Goal: Navigation & Orientation: Find specific page/section

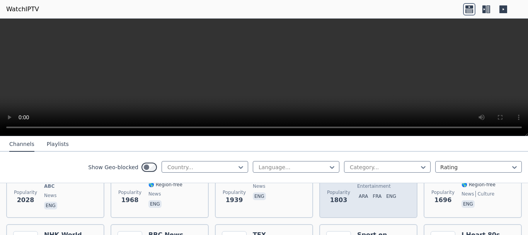
scroll to position [529, 0]
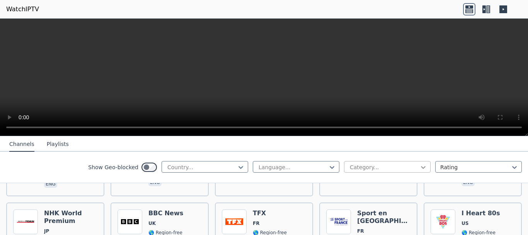
click at [419, 168] on icon at bounding box center [423, 167] width 8 height 8
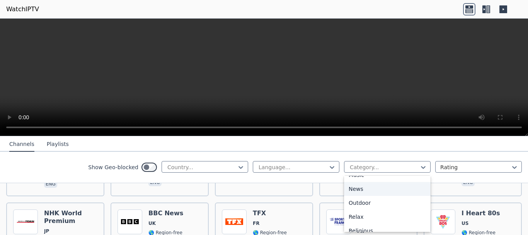
scroll to position [309, 0]
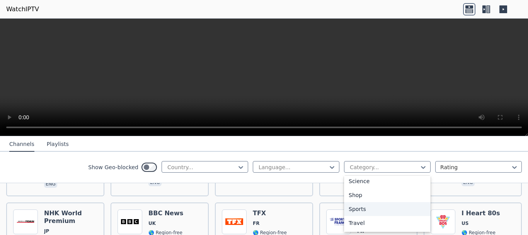
click at [361, 209] on div "Sports" at bounding box center [387, 209] width 87 height 14
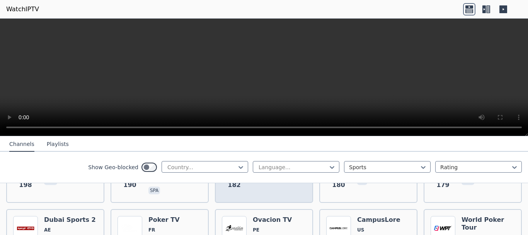
scroll to position [1082, 0]
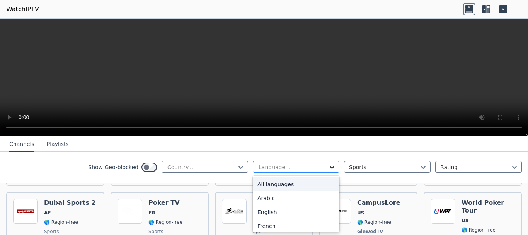
click at [330, 167] on icon at bounding box center [332, 167] width 5 height 3
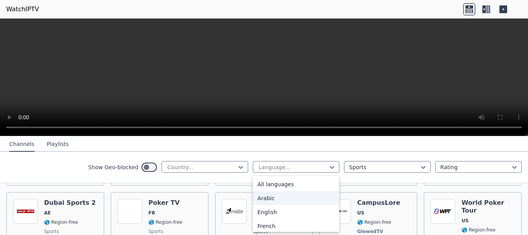
click at [268, 198] on div "Arabic" at bounding box center [296, 198] width 87 height 14
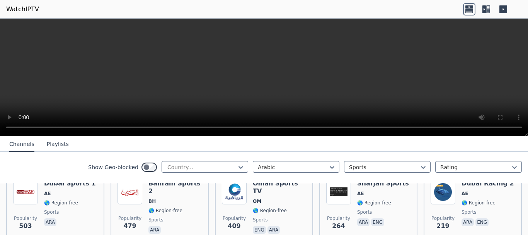
scroll to position [170, 0]
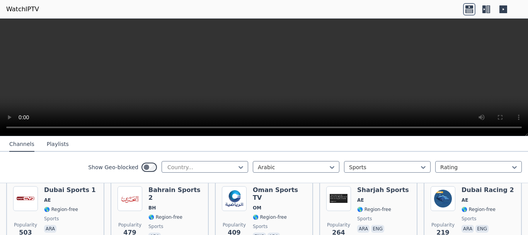
click at [56, 145] on button "Playlists" at bounding box center [58, 144] width 22 height 15
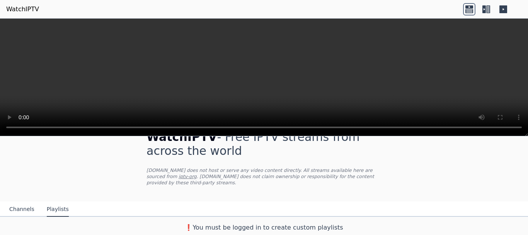
scroll to position [14, 0]
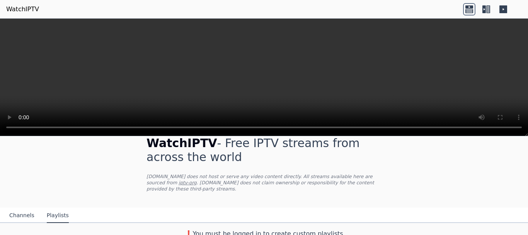
drag, startPoint x: 25, startPoint y: 210, endPoint x: 29, endPoint y: 208, distance: 4.8
click at [25, 210] on button "Channels" at bounding box center [21, 215] width 25 height 15
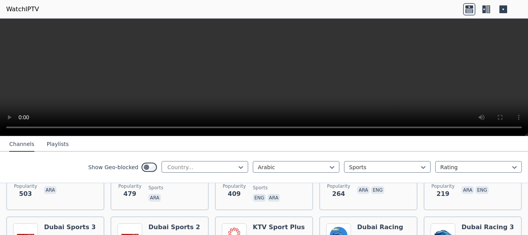
scroll to position [170, 0]
